Goal: Go to known website: Go to known website

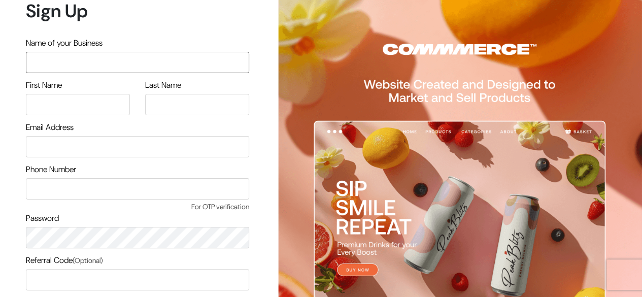
scroll to position [86, 0]
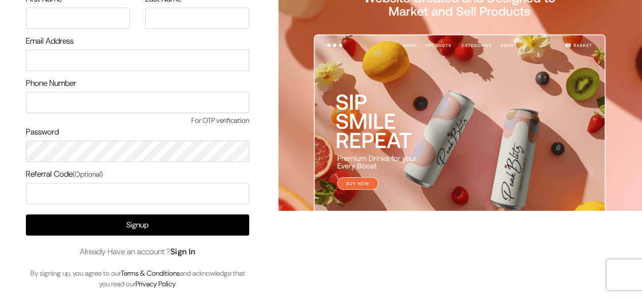
click at [184, 253] on link "Sign In" at bounding box center [183, 251] width 25 height 11
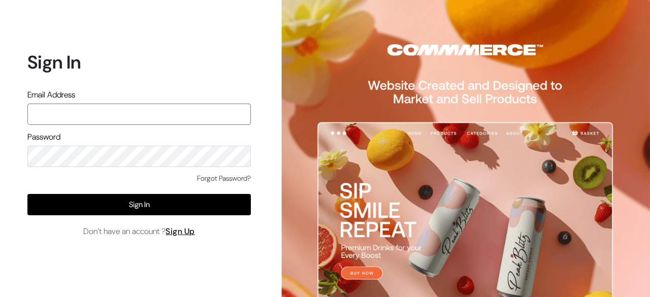
paste input "mayank@commmerce.com"
type input "mayank@commmerce.com"
click at [126, 217] on div "Forgot Password? Sign In Don’t have an account ? Sign Up" at bounding box center [138, 205] width 223 height 64
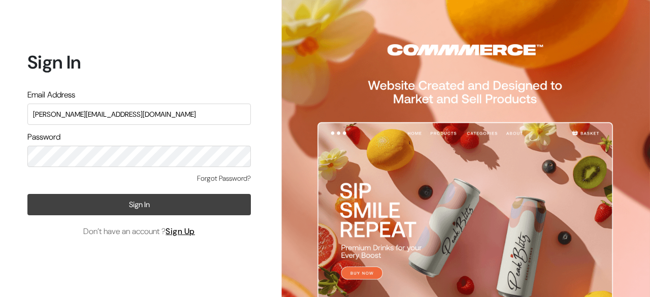
click at [131, 212] on button "Sign In" at bounding box center [138, 204] width 223 height 21
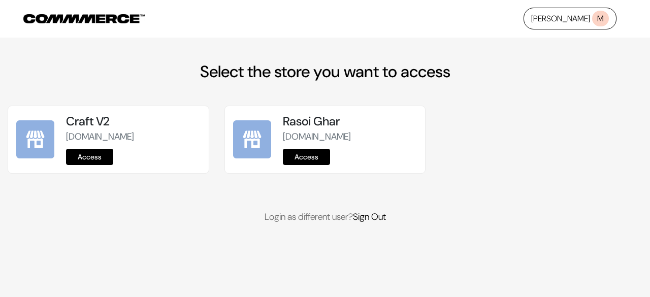
click at [311, 157] on link "Access" at bounding box center [306, 157] width 47 height 16
click at [300, 152] on link "Access" at bounding box center [306, 157] width 47 height 16
